Goal: Information Seeking & Learning: Learn about a topic

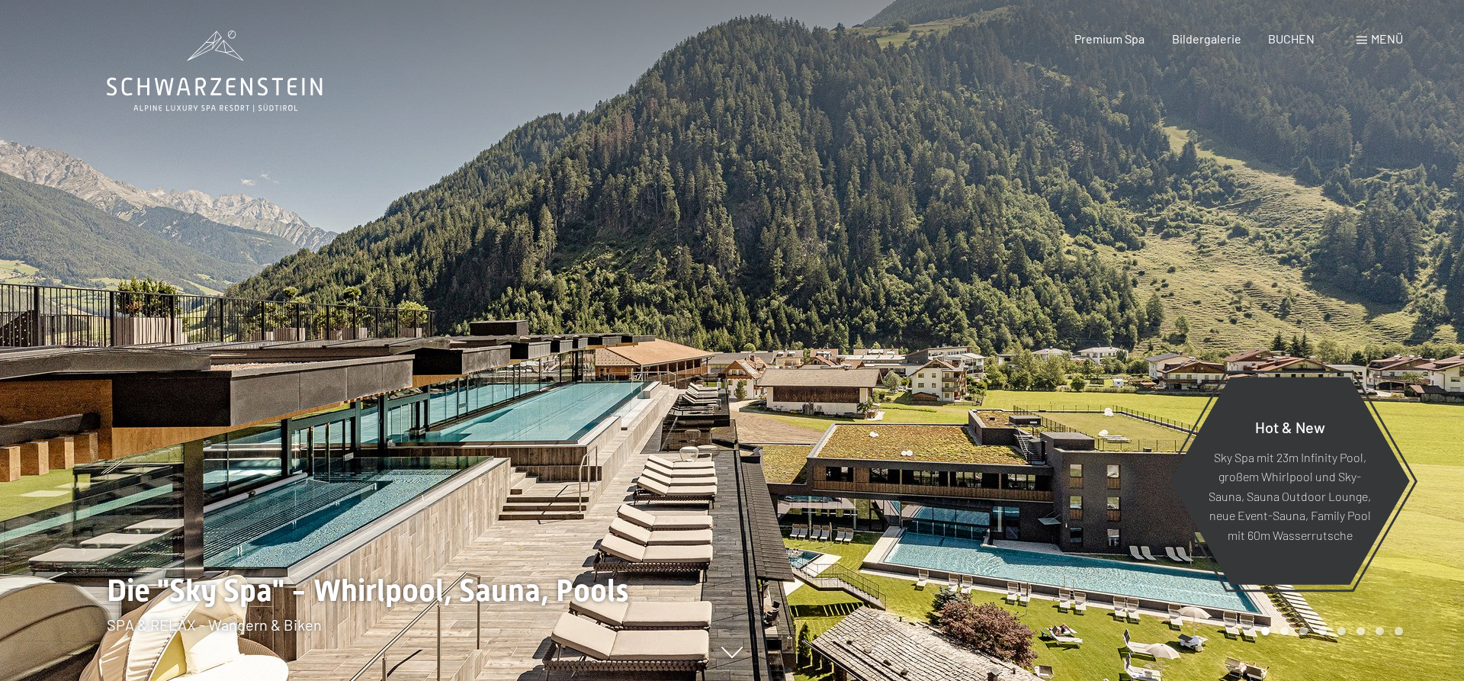
click at [1359, 35] on div "Menü" at bounding box center [1379, 38] width 47 height 17
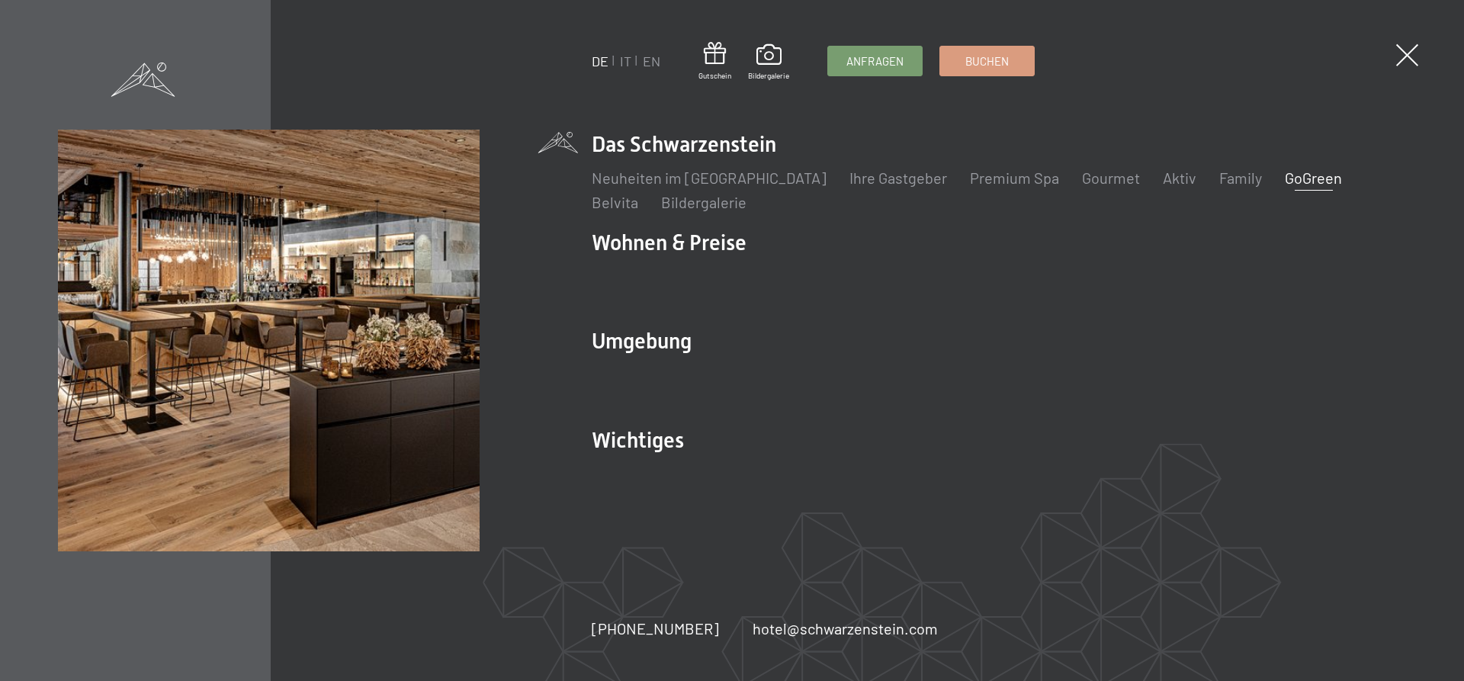
click at [1285, 177] on link "GoGreen" at bounding box center [1313, 177] width 57 height 18
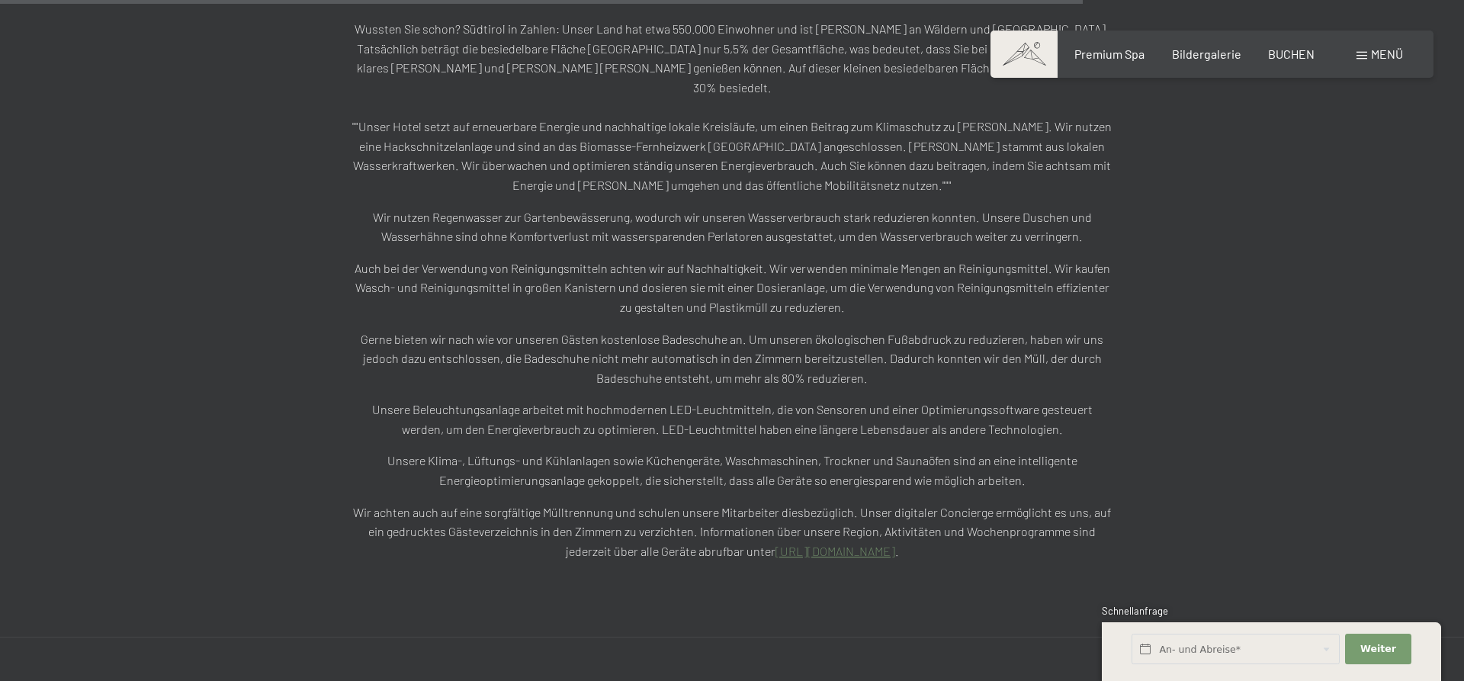
scroll to position [3240, 0]
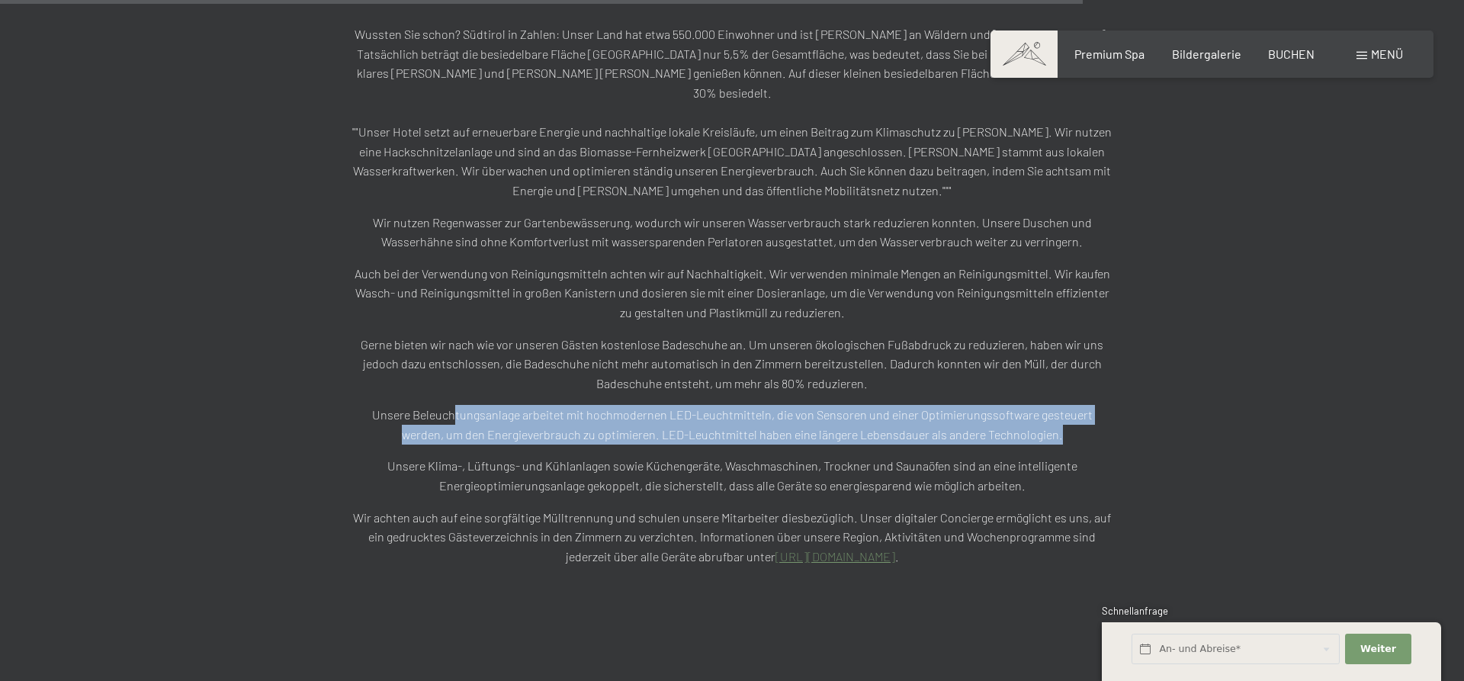
drag, startPoint x: 439, startPoint y: 387, endPoint x: 1112, endPoint y: 402, distance: 673.4
click at [1112, 405] on p "Unsere Beleuchtungsanlage arbeitet mit hochmodernen LED-Leuchtmitteln, die von …" at bounding box center [732, 424] width 762 height 39
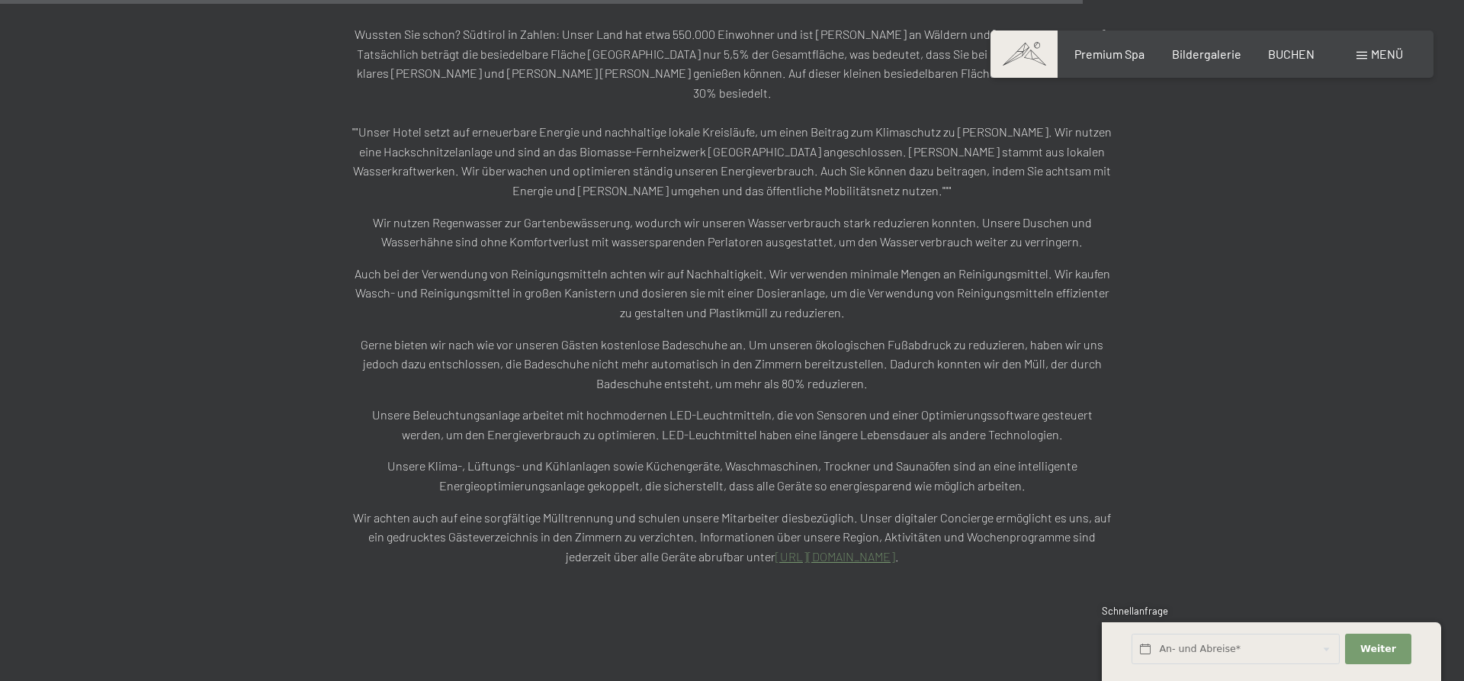
click at [1179, 409] on section "Auch Ihr Beitrag zählt Wir freuen uns, wenn auch Sie unsere Bemühungen für den …" at bounding box center [732, 121] width 1464 height 1042
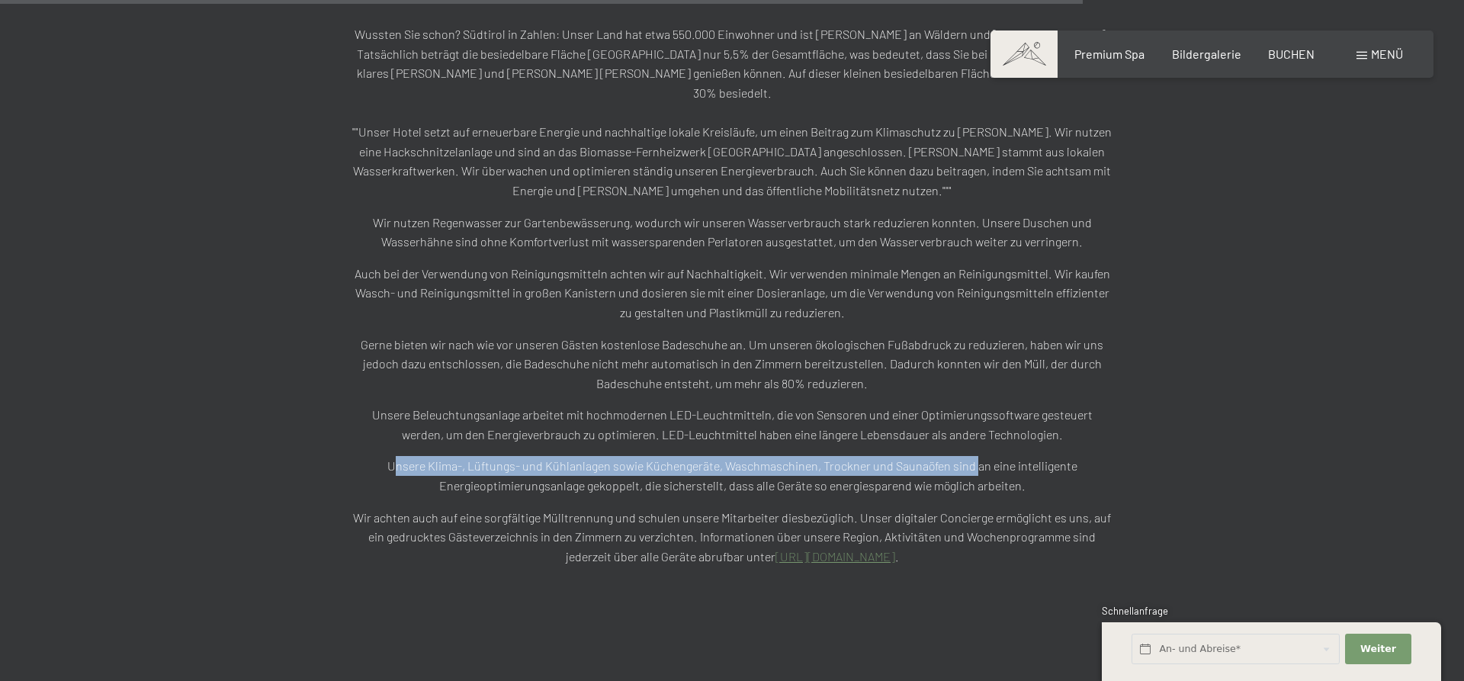
drag, startPoint x: 446, startPoint y: 429, endPoint x: 974, endPoint y: 427, distance: 527.6
click at [974, 456] on p "Unsere Klima-, Lüftungs- und Kühlanlagen sowie Küchengeräte, Waschmaschinen, Tr…" at bounding box center [732, 475] width 762 height 39
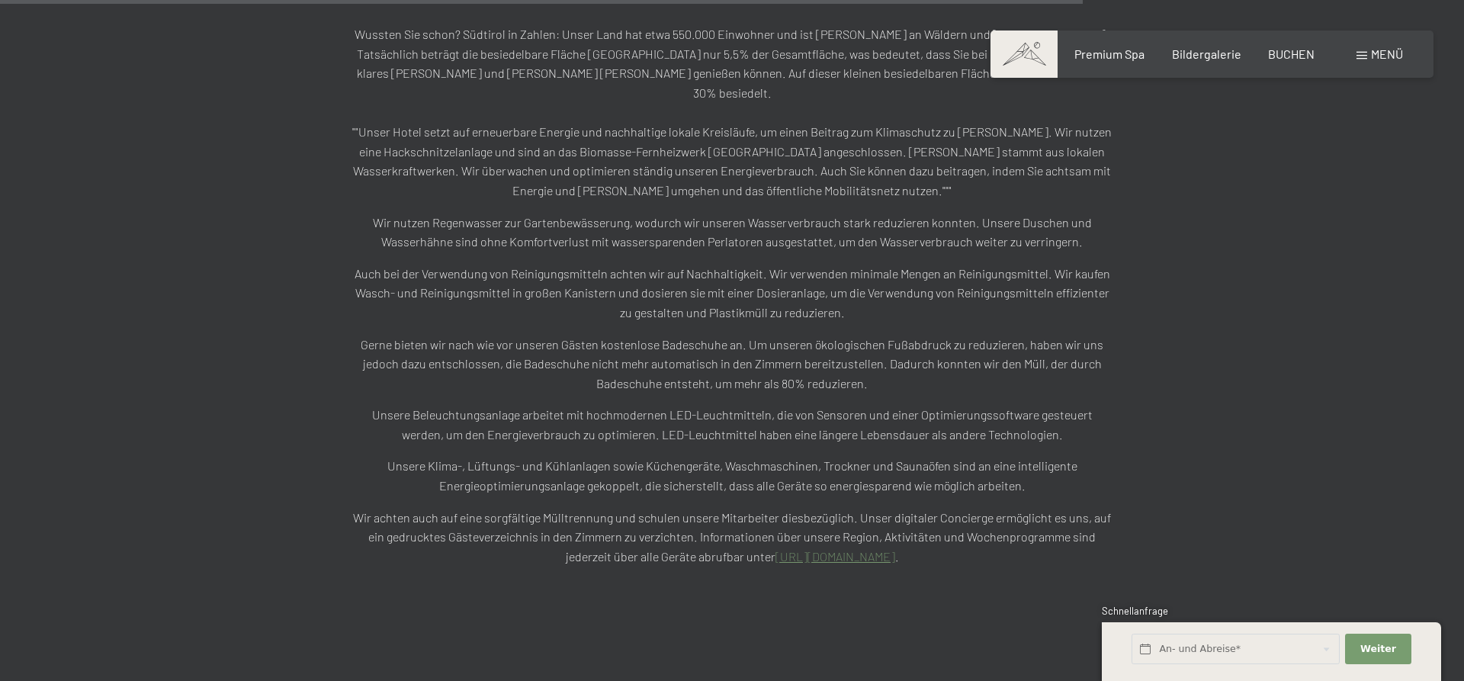
click at [1159, 453] on div "Auch Ihr Beitrag zählt Wir freuen uns, wenn auch Sie unsere Bemühungen für den …" at bounding box center [732, 121] width 877 height 890
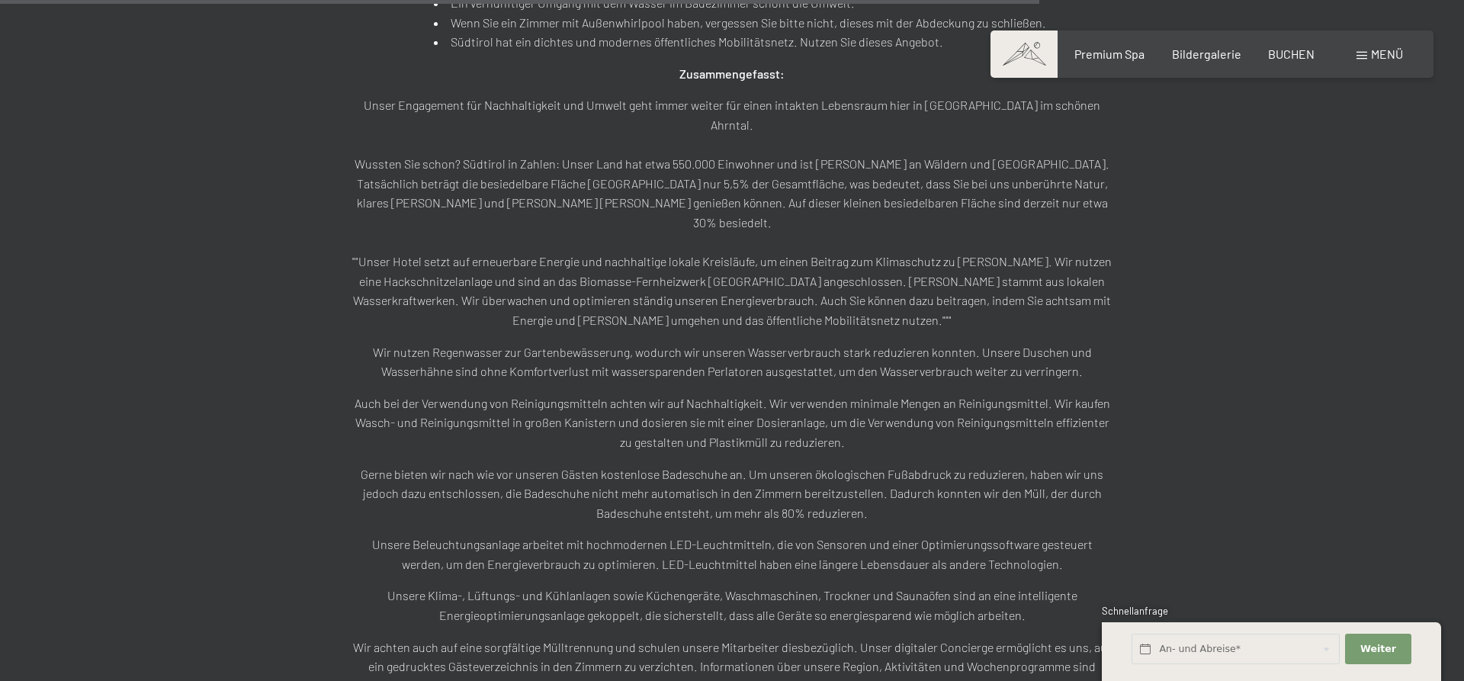
scroll to position [2981, 0]
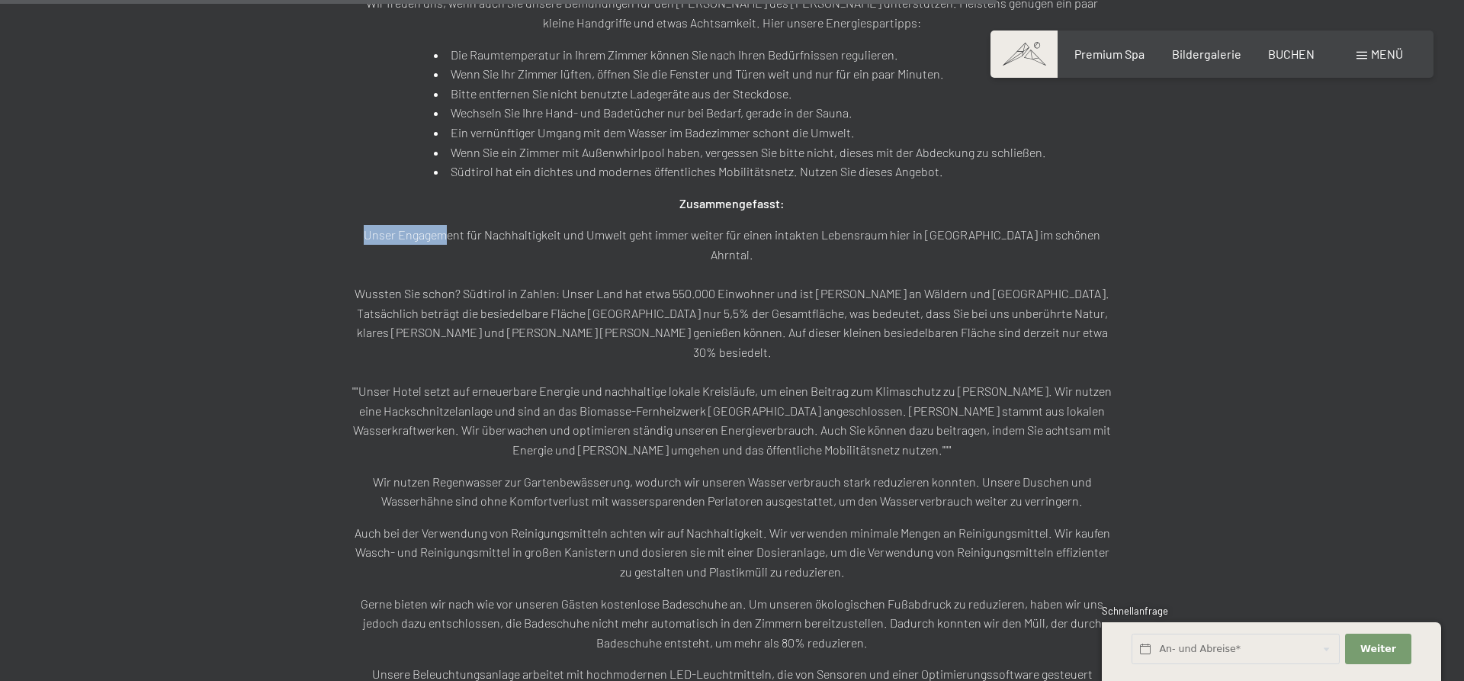
drag, startPoint x: 485, startPoint y: 227, endPoint x: 934, endPoint y: 194, distance: 450.3
click at [928, 196] on div "Wir freuen uns, wenn auch Sie unsere Bemühungen für den [PERSON_NAME] des [PERS…" at bounding box center [732, 409] width 762 height 832
click at [1188, 197] on section "Auch Ihr Beitrag zählt Wir freuen uns, wenn auch Sie unsere Bemühungen für den …" at bounding box center [732, 380] width 1464 height 1042
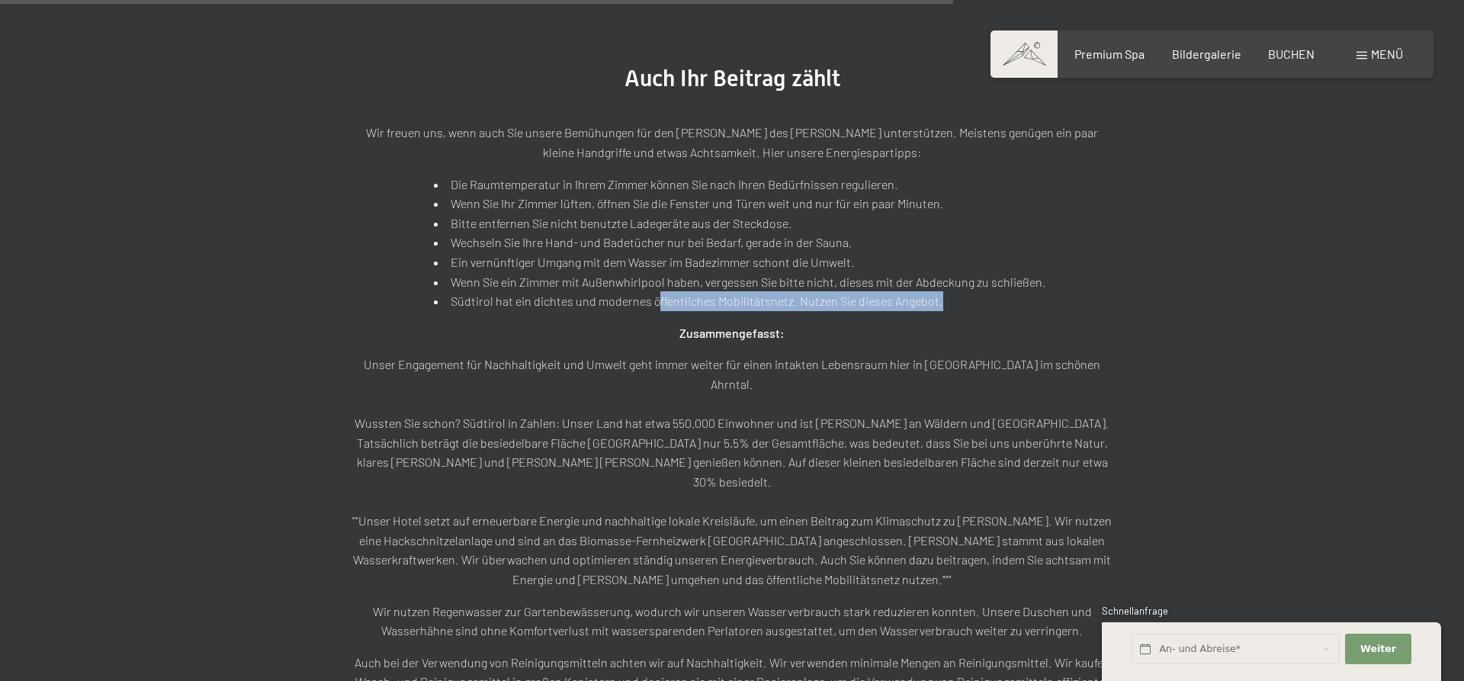
drag, startPoint x: 673, startPoint y: 306, endPoint x: 980, endPoint y: 306, distance: 307.3
click at [980, 306] on li "Südtirol hat ein dichtes und modernes öffentliches Mobilitätsnetz. Nutzen Sie d…" at bounding box center [740, 301] width 612 height 20
click at [1054, 302] on div "Wir freuen uns, wenn auch Sie unsere Bemühungen für den [PERSON_NAME] des [PERS…" at bounding box center [732, 539] width 762 height 832
drag, startPoint x: 1035, startPoint y: 300, endPoint x: 396, endPoint y: 305, distance: 638.2
click at [396, 305] on div "Wir freuen uns, wenn auch Sie unsere Bemühungen für den [PERSON_NAME] des [PERS…" at bounding box center [732, 539] width 762 height 832
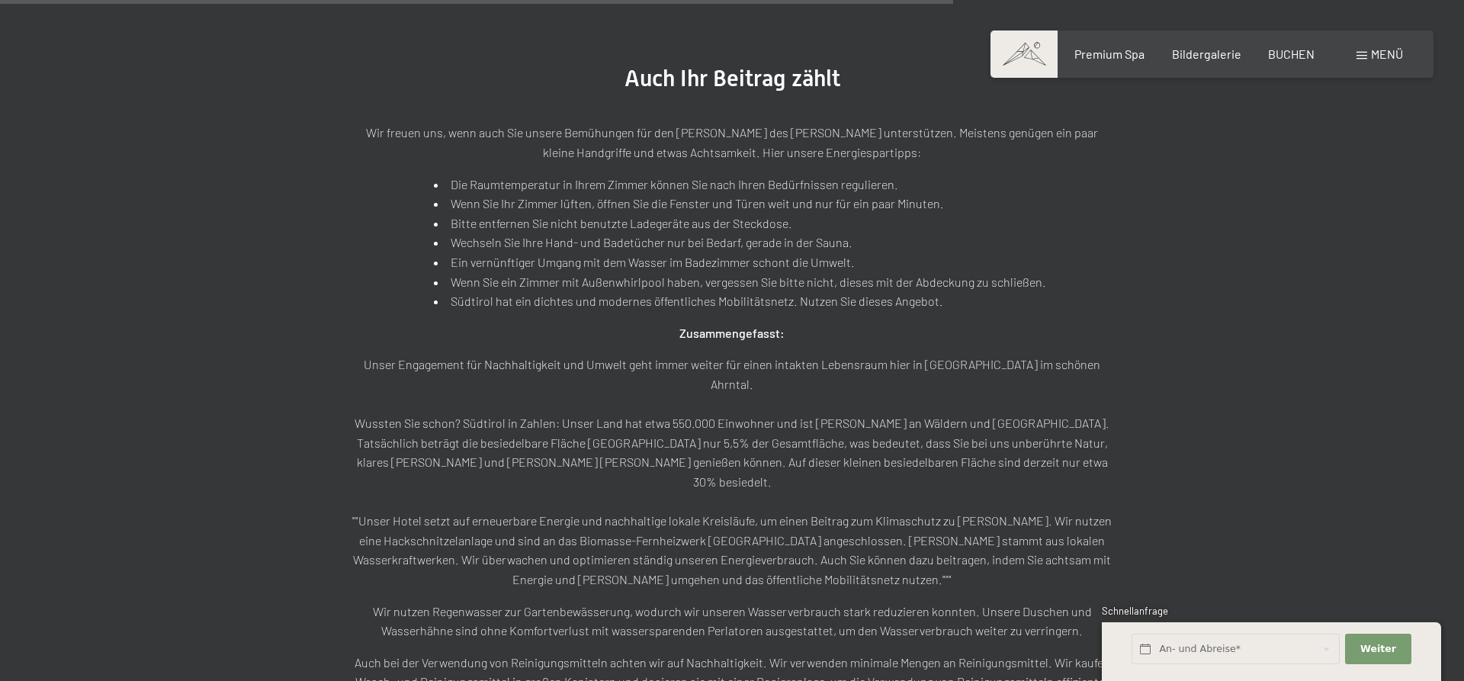
click at [1289, 276] on section "Auch Ihr Beitrag zählt Wir freuen uns, wenn auch Sie unsere Bemühungen für den …" at bounding box center [732, 510] width 1464 height 1042
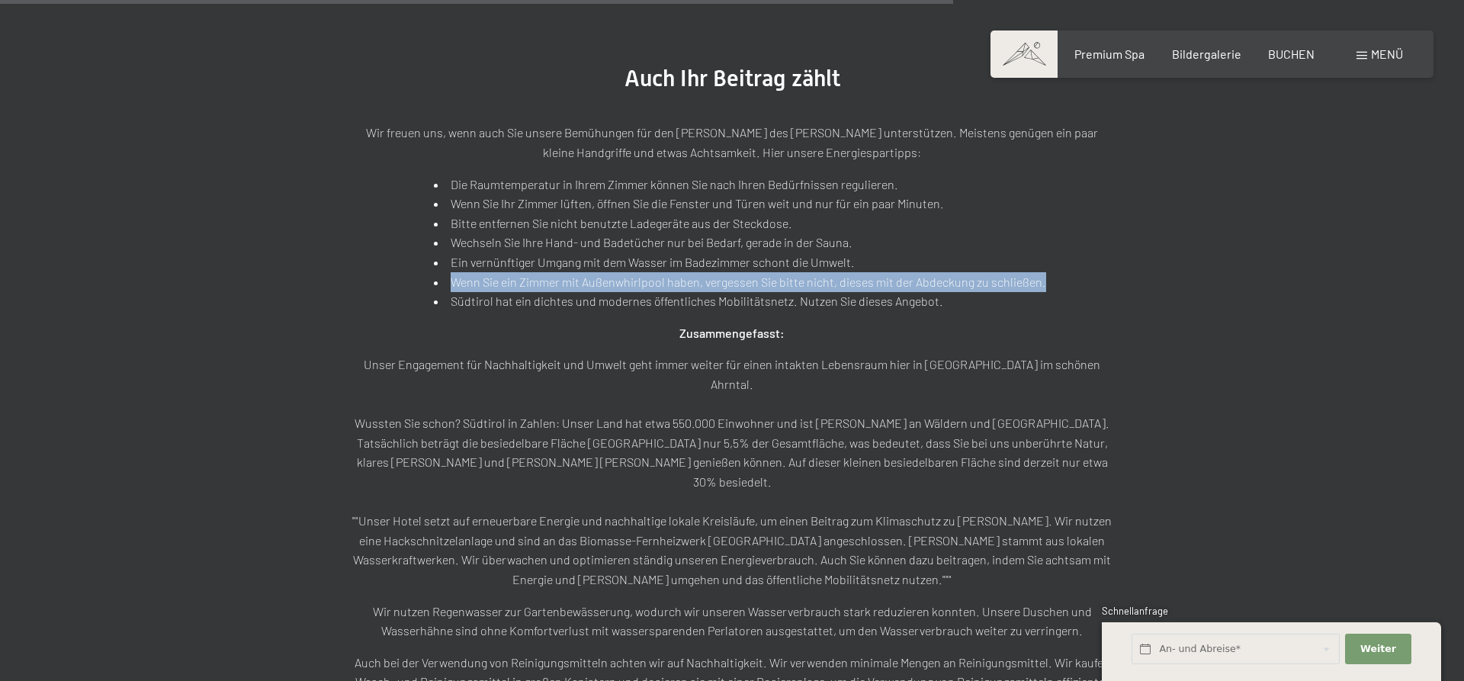
drag, startPoint x: 432, startPoint y: 278, endPoint x: 1085, endPoint y: 280, distance: 652.6
click at [1085, 280] on div "Wir freuen uns, wenn auch Sie unsere Bemühungen für den [PERSON_NAME] des [PERS…" at bounding box center [732, 539] width 762 height 832
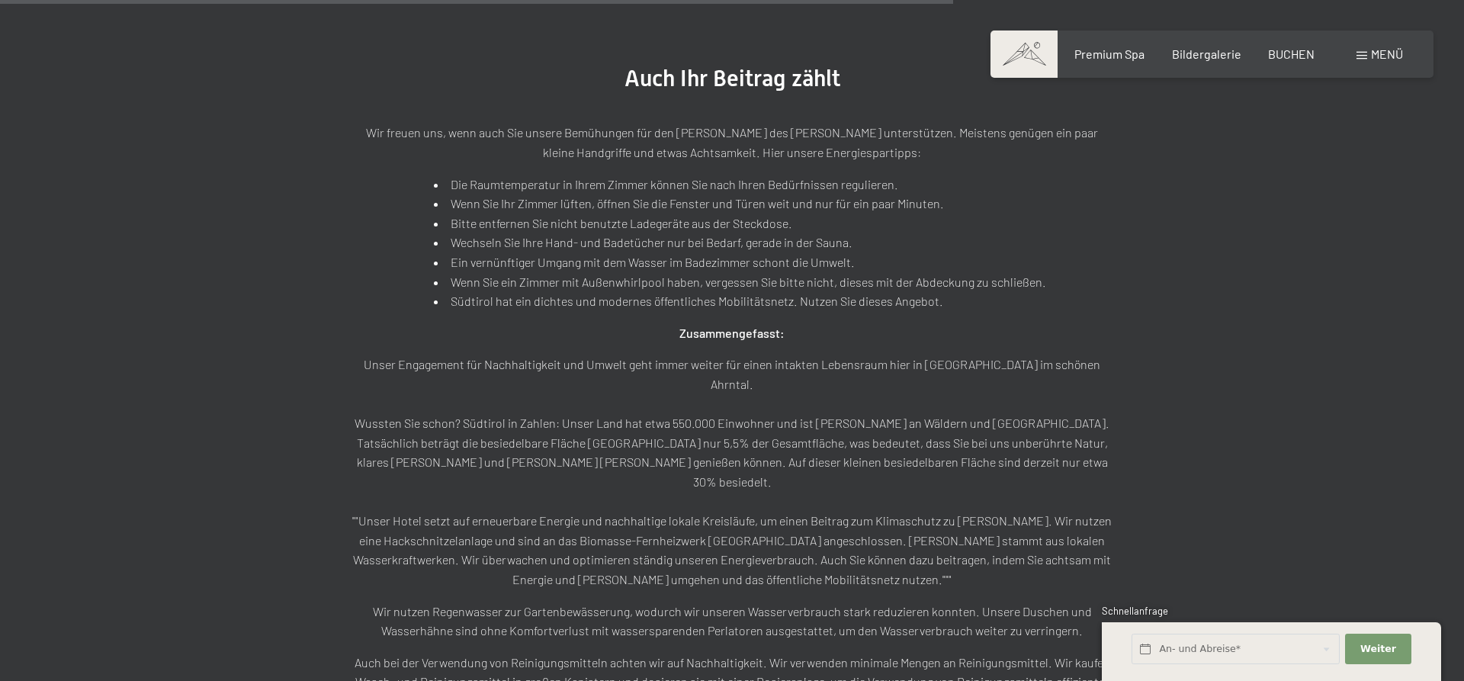
click at [1087, 279] on div "Wir freuen uns, wenn auch Sie unsere Bemühungen für den [PERSON_NAME] des [PERS…" at bounding box center [732, 539] width 762 height 832
